Goal: Find specific page/section: Find specific page/section

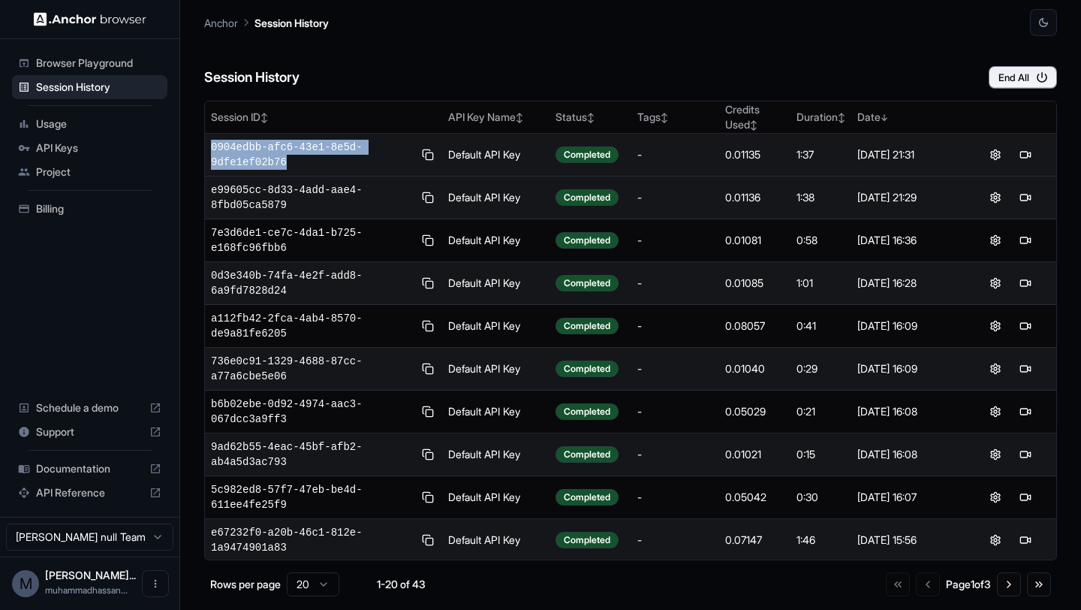
copy span "0904edbb-afc6-43e1-8e5d-9dfe1ef02b76"
drag, startPoint x: 309, startPoint y: 167, endPoint x: 206, endPoint y: 143, distance: 105.5
click at [206, 143] on td "0904edbb-afc6-43e1-8e5d-9dfe1ef02b76" at bounding box center [323, 155] width 237 height 43
